Goal: Task Accomplishment & Management: Complete application form

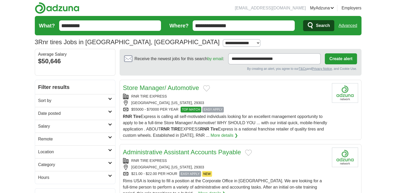
click at [216, 110] on span "EASY APPLY" at bounding box center [212, 110] width 21 height 6
click at [53, 129] on link "Salary" at bounding box center [75, 126] width 80 height 13
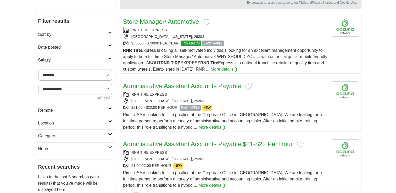
scroll to position [74, 0]
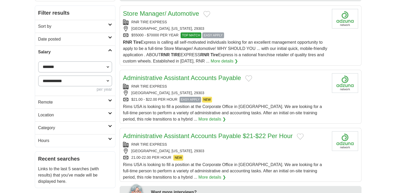
click at [212, 34] on span "EASY APPLY" at bounding box center [212, 35] width 21 height 6
click at [203, 14] on button "Add to favorite jobs" at bounding box center [206, 14] width 7 height 6
click at [299, 138] on button "Add to favorite jobs" at bounding box center [300, 136] width 7 height 6
click at [244, 77] on div "Administrative Assistant Accounts Payable" at bounding box center [225, 77] width 204 height 9
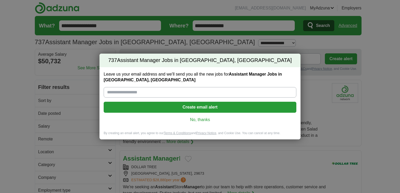
click at [153, 92] on input "Leave us your email address and we'll send you all the new jobs for Assistant M…" at bounding box center [200, 92] width 192 height 10
type input "**********"
click at [224, 106] on button "Create email alert" at bounding box center [200, 107] width 192 height 11
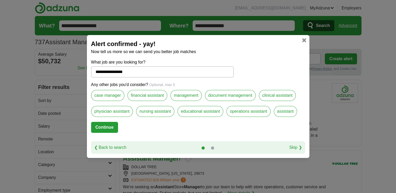
click at [108, 99] on label "case manager" at bounding box center [107, 95] width 33 height 11
click at [134, 96] on label "financial assistant" at bounding box center [147, 95] width 40 height 11
drag, startPoint x: 134, startPoint y: 96, endPoint x: 181, endPoint y: 99, distance: 47.6
click at [181, 99] on label "management" at bounding box center [185, 95] width 31 height 11
click at [236, 98] on label "document management" at bounding box center [230, 95] width 51 height 11
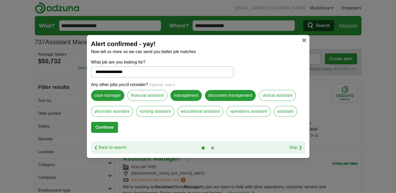
click at [281, 97] on label "clinical assistant" at bounding box center [277, 95] width 37 height 11
click at [140, 98] on label "financial assistant" at bounding box center [147, 95] width 40 height 11
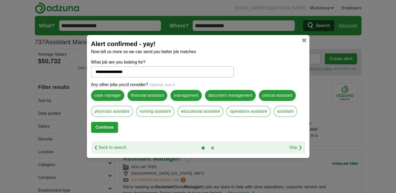
click at [98, 130] on button "Continue" at bounding box center [104, 127] width 27 height 11
select select "*"
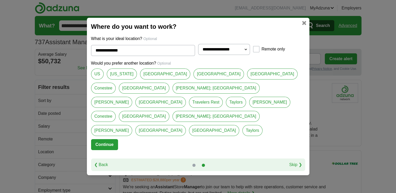
click at [132, 104] on link "[PERSON_NAME]" at bounding box center [111, 102] width 41 height 11
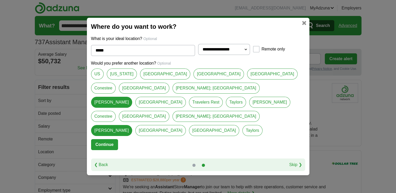
click at [228, 104] on link "Taylors" at bounding box center [236, 102] width 20 height 11
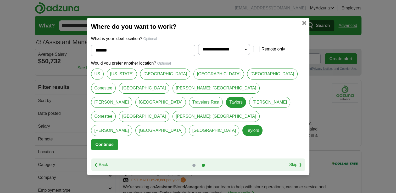
click at [132, 125] on link "[PERSON_NAME]" at bounding box center [111, 130] width 41 height 11
type input "*****"
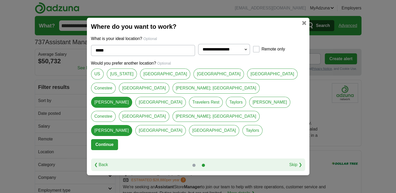
click at [103, 136] on form "**********" at bounding box center [198, 97] width 214 height 123
click at [246, 55] on select "**********" at bounding box center [224, 49] width 52 height 11
select select "**"
click at [198, 55] on select "**********" at bounding box center [224, 49] width 52 height 11
click at [100, 139] on button "Continue" at bounding box center [104, 144] width 27 height 11
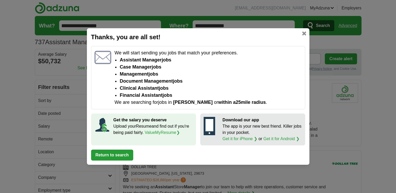
click at [107, 156] on button "Return to search" at bounding box center [112, 155] width 42 height 11
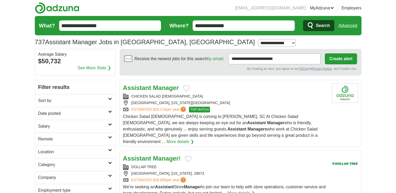
click at [355, 25] on link "Advanced" at bounding box center [347, 25] width 19 height 10
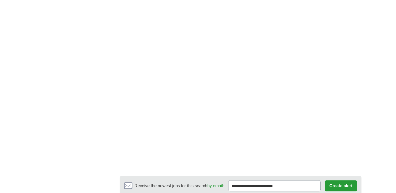
scroll to position [893, 0]
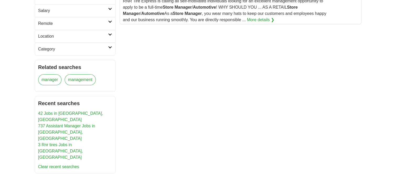
scroll to position [117, 0]
